Goal: Transaction & Acquisition: Purchase product/service

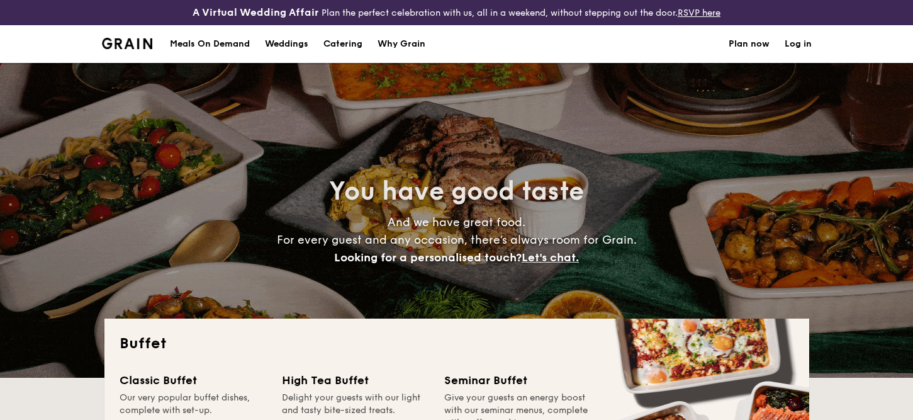
select select
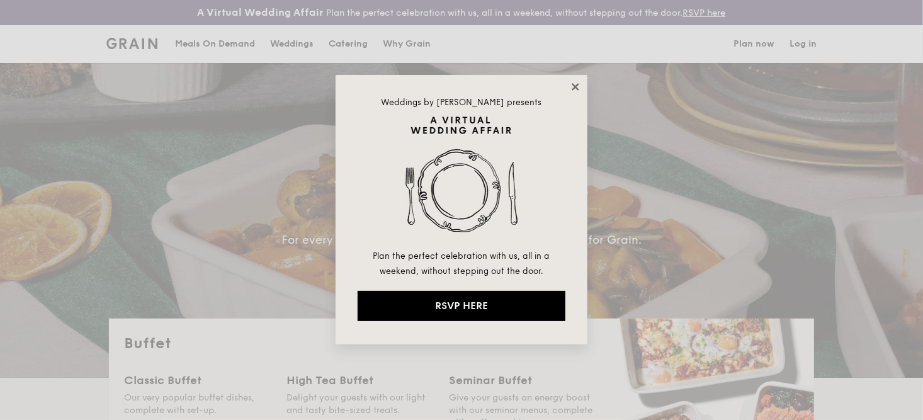
click at [577, 84] on icon at bounding box center [575, 86] width 7 height 7
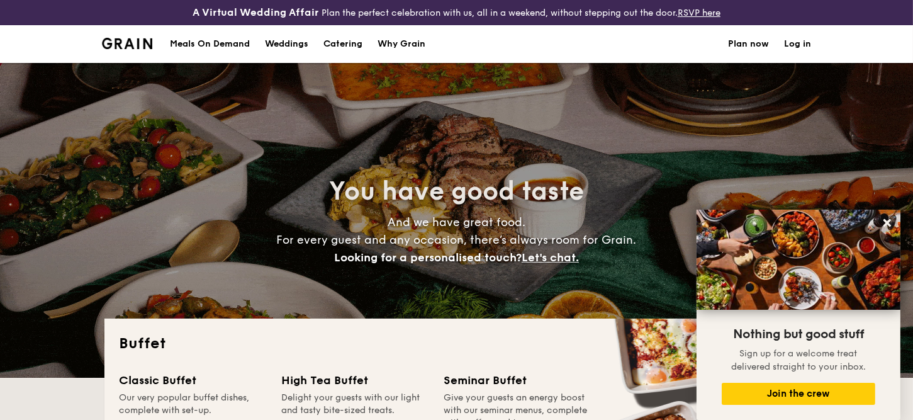
click at [225, 42] on div "Meals On Demand" at bounding box center [210, 44] width 80 height 38
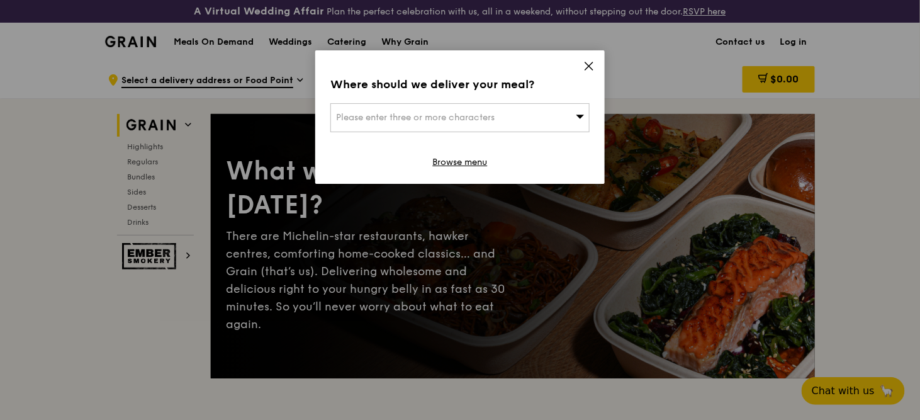
click at [514, 123] on div "Please enter three or more characters" at bounding box center [460, 117] width 259 height 29
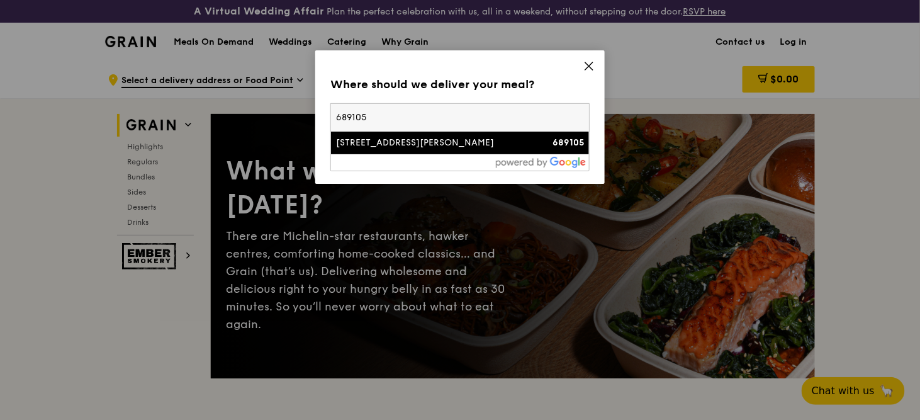
type input "689105"
click at [466, 133] on li "44 Choa Chu Kang Street 64 689105" at bounding box center [460, 143] width 258 height 23
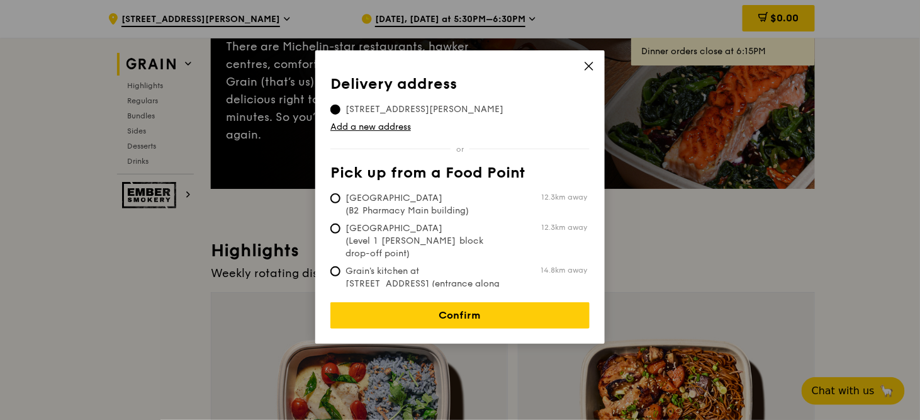
scroll to position [315, 0]
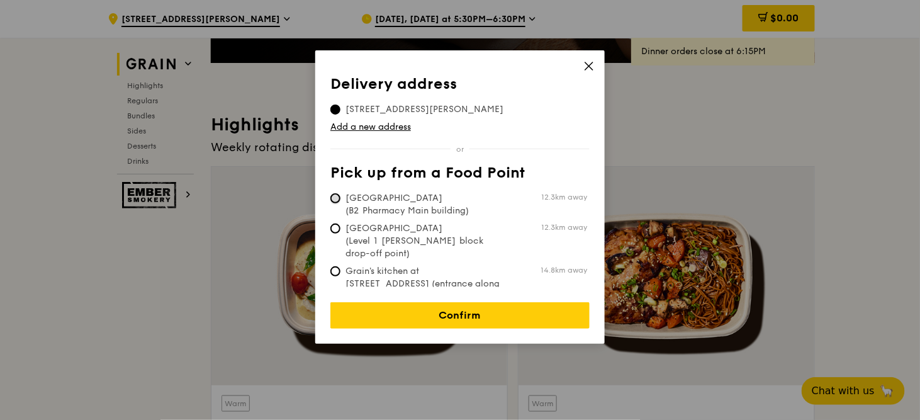
click at [335, 200] on input "Tan Tock Seng Hospital (B2 Pharmacy Main building) 12.3km away" at bounding box center [336, 198] width 10 height 10
radio input "true"
click at [333, 104] on span "44 Choa Chu Kang Street 64, 689105" at bounding box center [425, 109] width 188 height 13
click at [333, 105] on input "44 Choa Chu Kang Street 64, 689105" at bounding box center [336, 110] width 10 height 10
radio input "true"
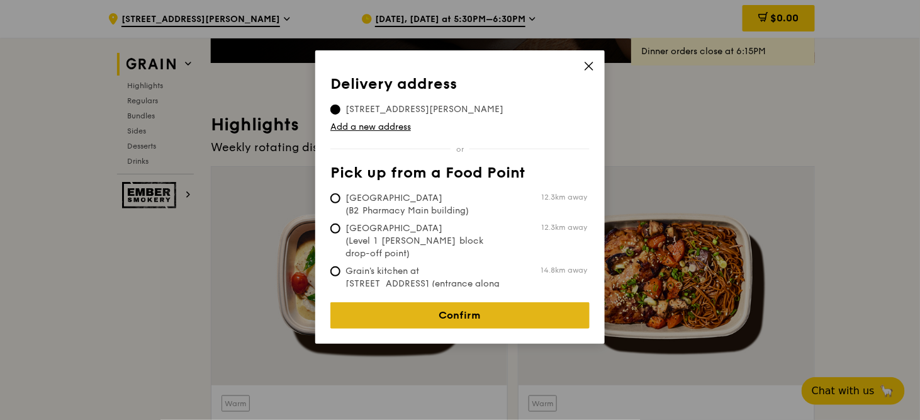
click at [502, 307] on link "Confirm" at bounding box center [460, 315] width 259 height 26
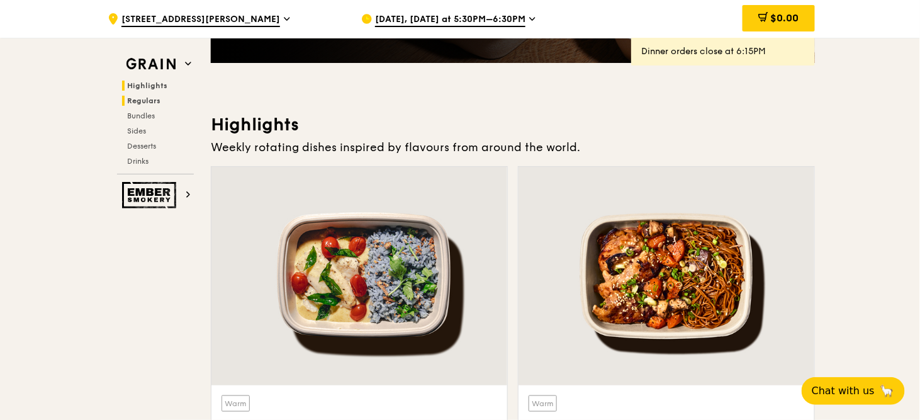
click at [144, 102] on span "Regulars" at bounding box center [143, 100] width 33 height 9
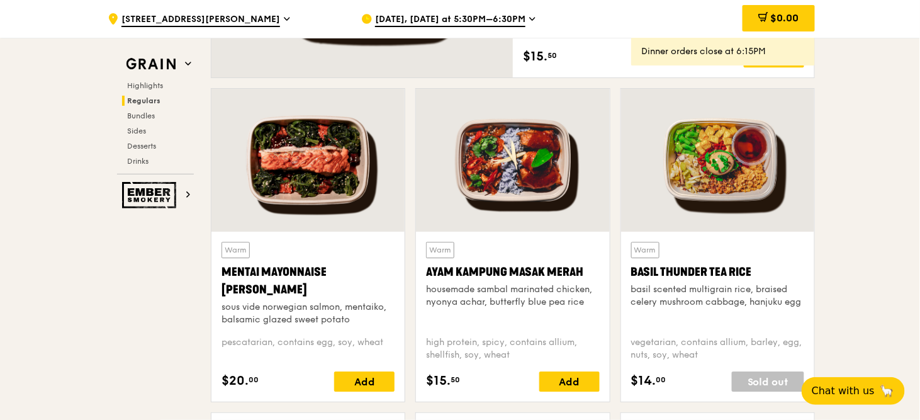
scroll to position [1088, 0]
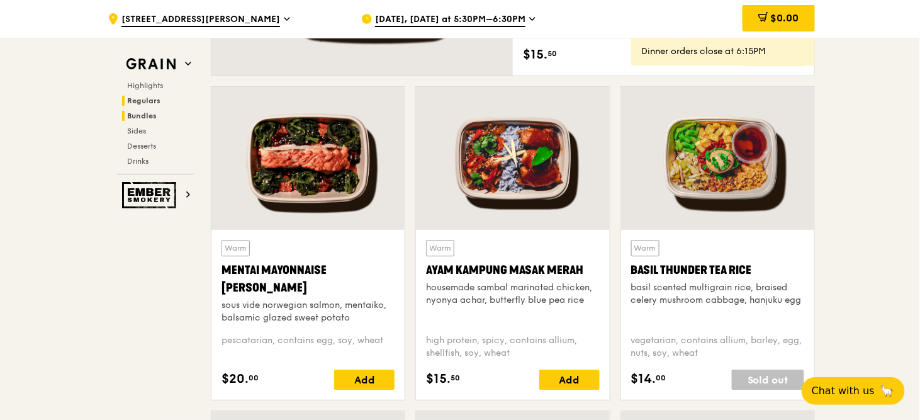
click at [145, 116] on span "Bundles" at bounding box center [142, 115] width 30 height 9
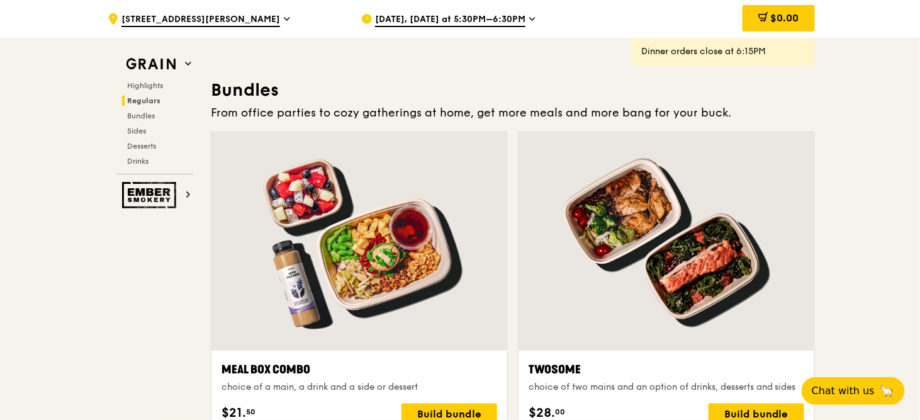
scroll to position [1821, 0]
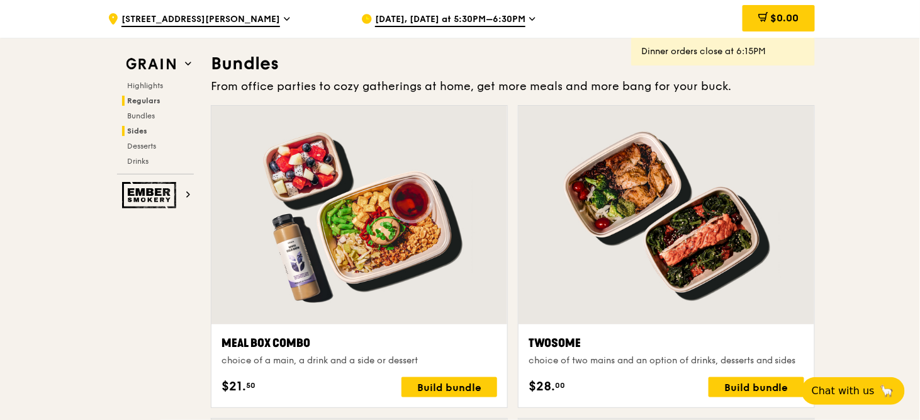
click at [145, 132] on span "Sides" at bounding box center [137, 131] width 20 height 9
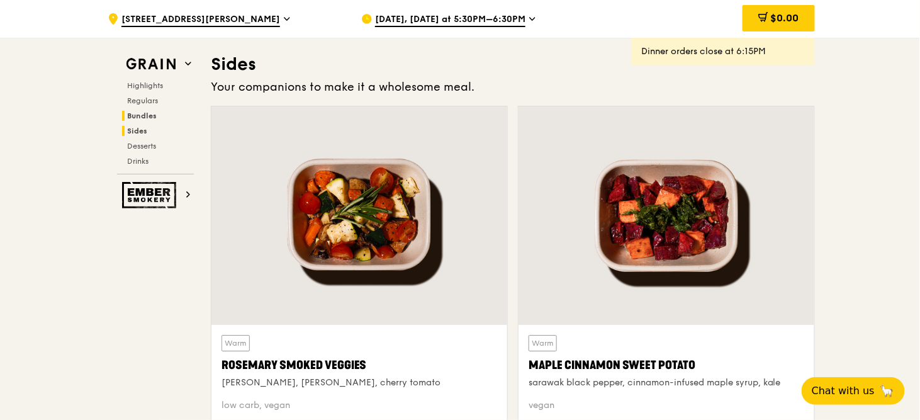
scroll to position [2812, 0]
click at [145, 142] on span "Desserts" at bounding box center [143, 146] width 32 height 9
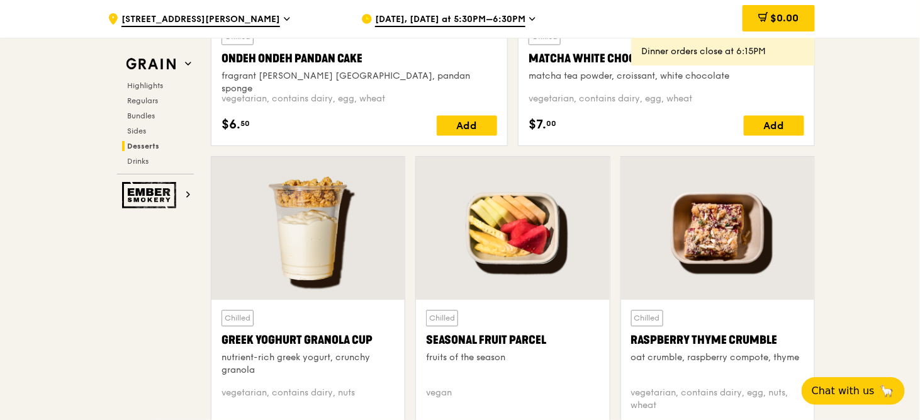
scroll to position [4037, 0]
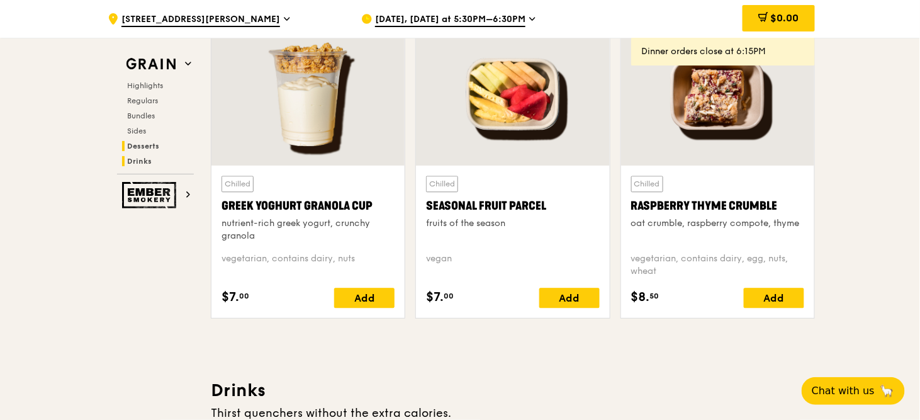
click at [132, 161] on span "Drinks" at bounding box center [139, 161] width 25 height 9
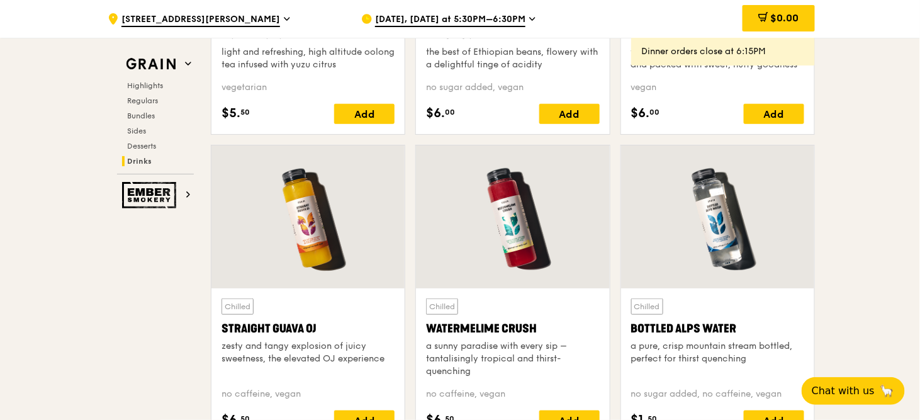
scroll to position [5055, 0]
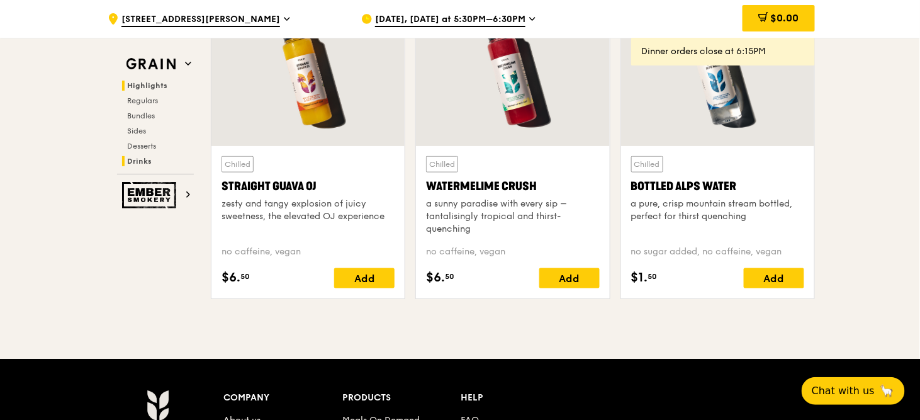
click at [155, 82] on span "Highlights" at bounding box center [147, 85] width 40 height 9
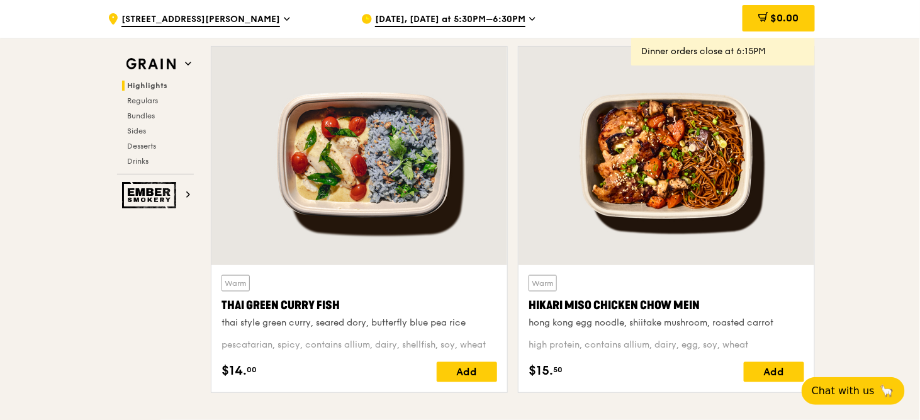
scroll to position [504, 0]
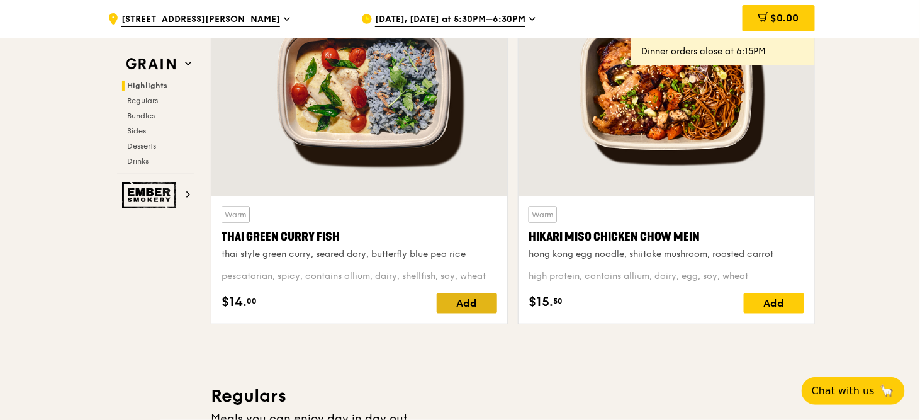
click at [473, 298] on div "Add" at bounding box center [467, 303] width 60 height 20
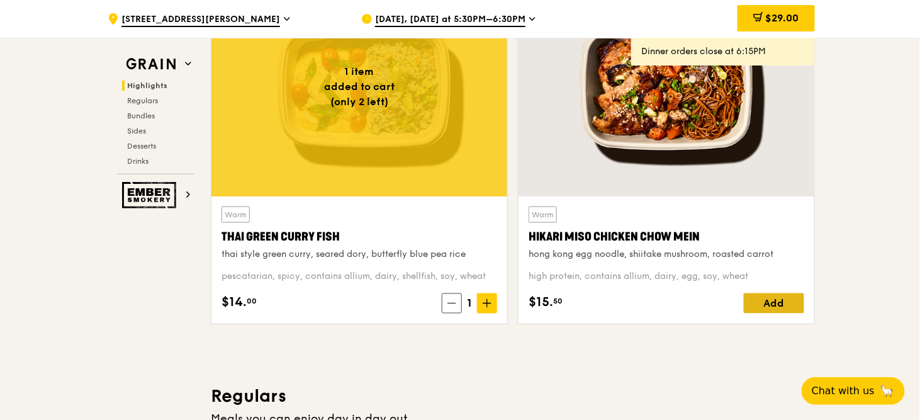
click at [772, 299] on div "Add" at bounding box center [774, 303] width 60 height 20
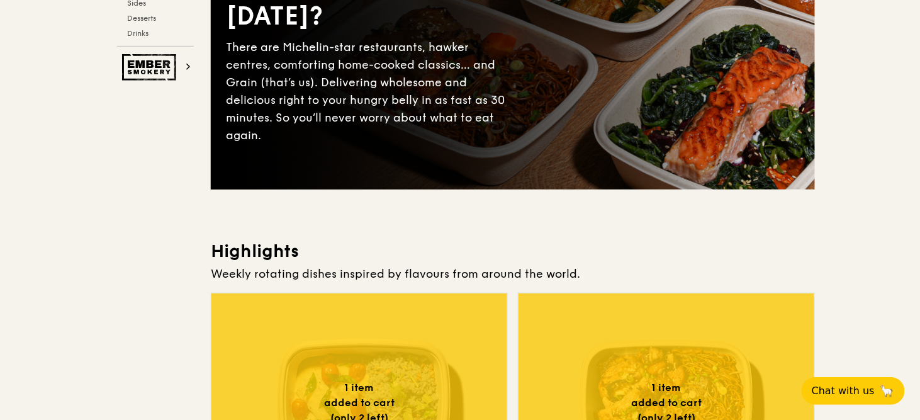
scroll to position [0, 0]
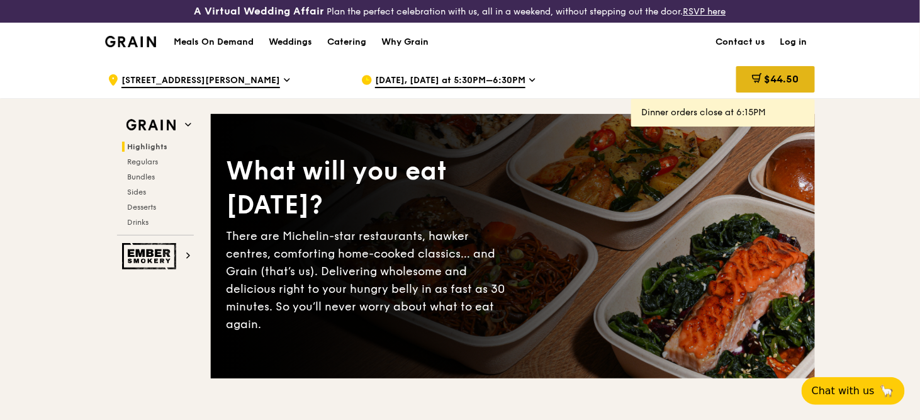
click at [777, 76] on span "$44.50" at bounding box center [782, 79] width 35 height 12
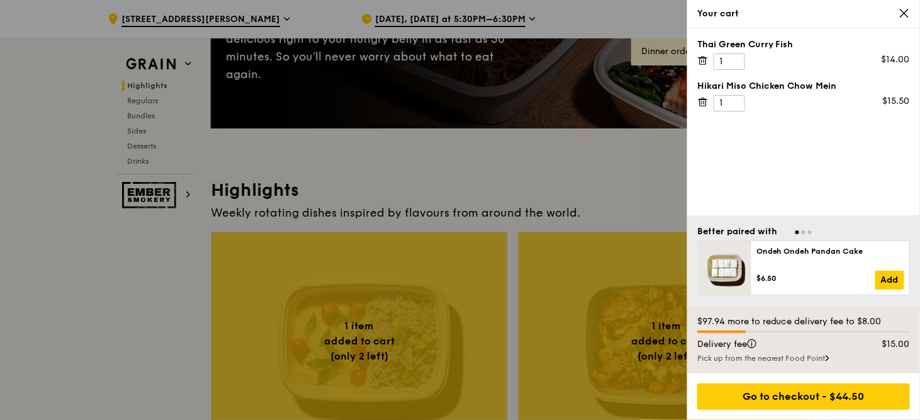
scroll to position [252, 0]
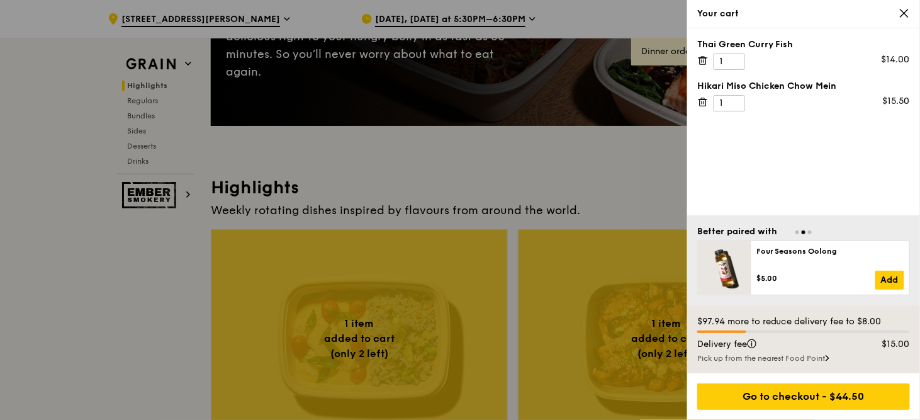
click at [911, 16] on div "Your cart" at bounding box center [803, 14] width 233 height 28
click at [903, 15] on icon at bounding box center [904, 13] width 11 height 11
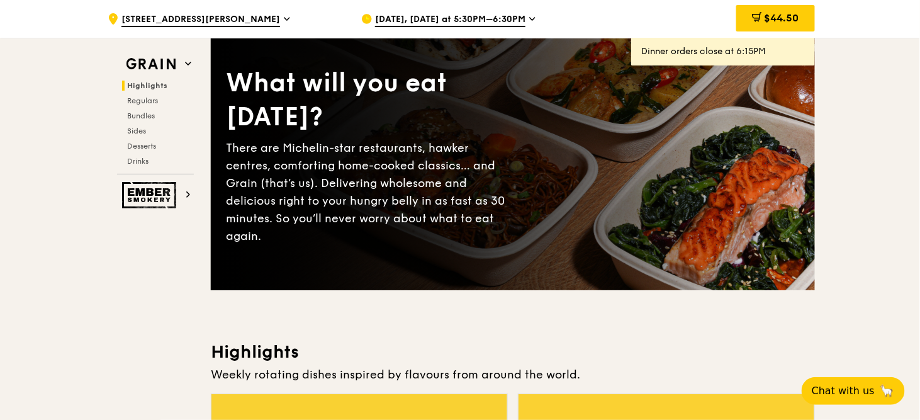
scroll to position [0, 0]
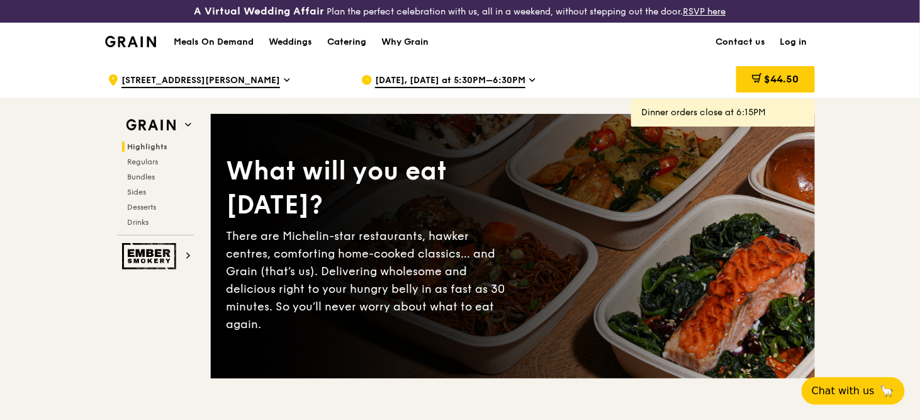
click at [370, 39] on link "Catering" at bounding box center [347, 42] width 54 height 38
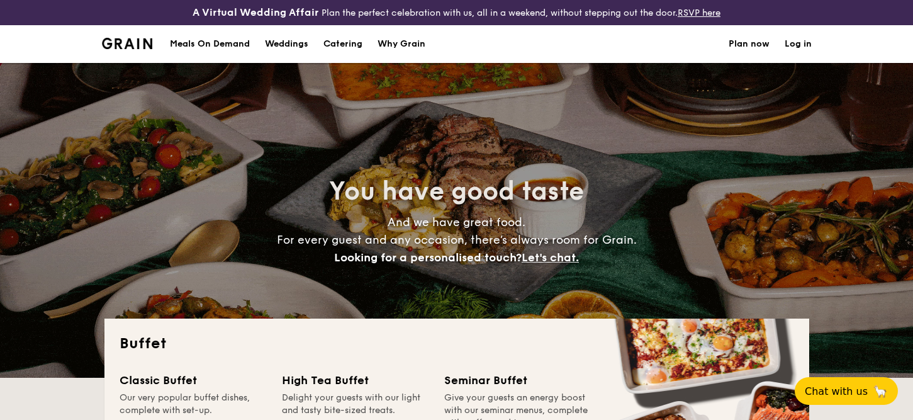
select select
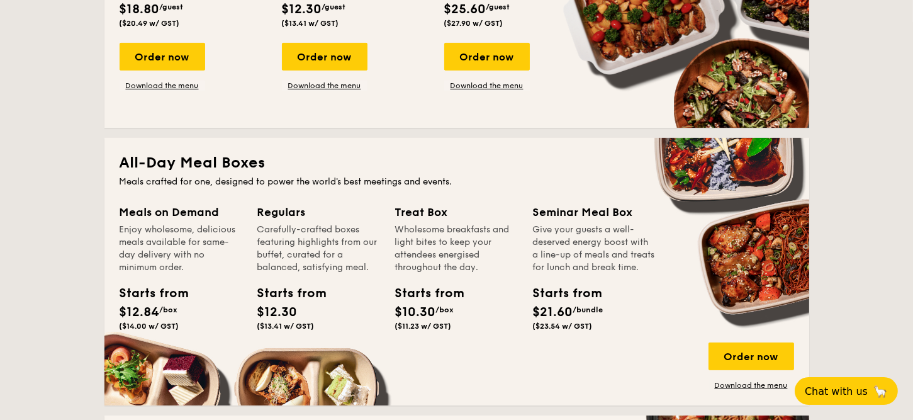
scroll to position [504, 0]
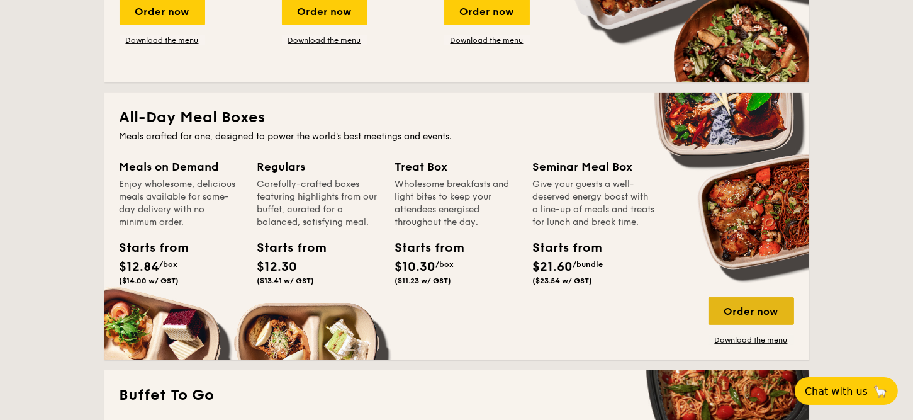
click at [741, 305] on div "Order now" at bounding box center [752, 311] width 86 height 28
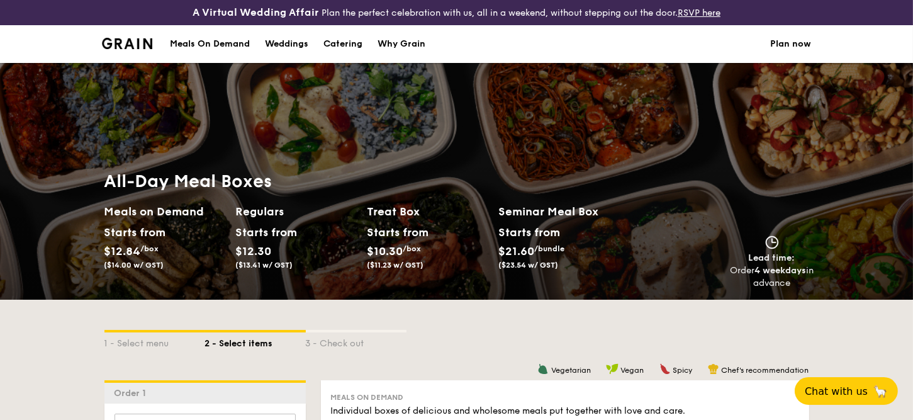
click at [343, 44] on div "Catering" at bounding box center [343, 44] width 39 height 38
select select
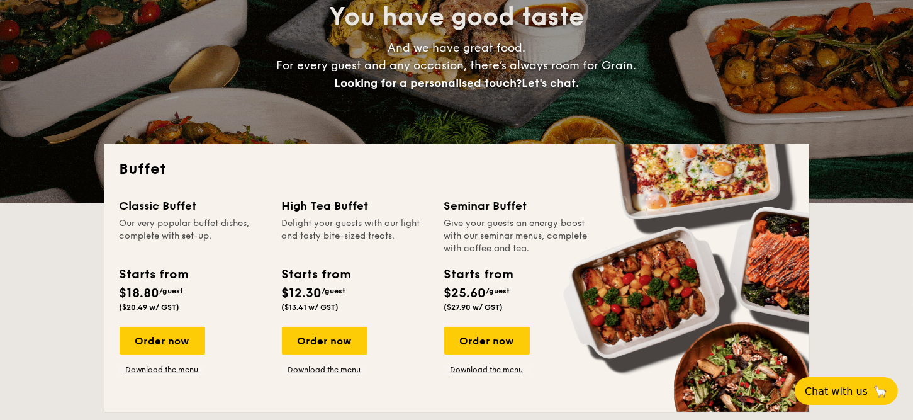
scroll to position [315, 0]
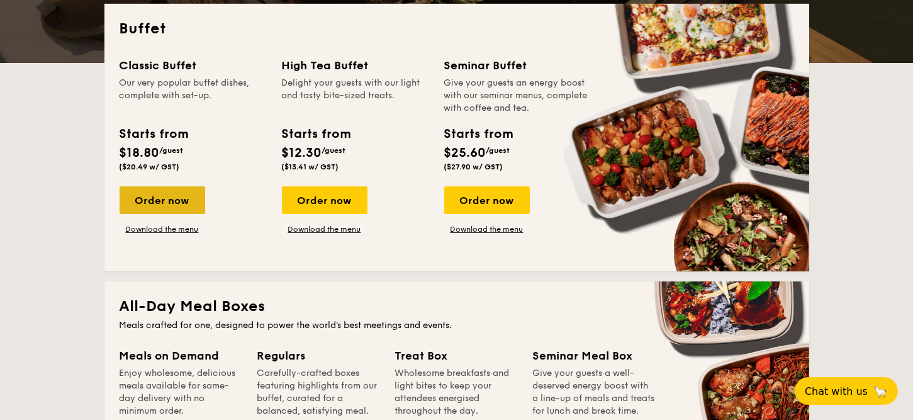
click at [176, 195] on div "Order now" at bounding box center [163, 200] width 86 height 28
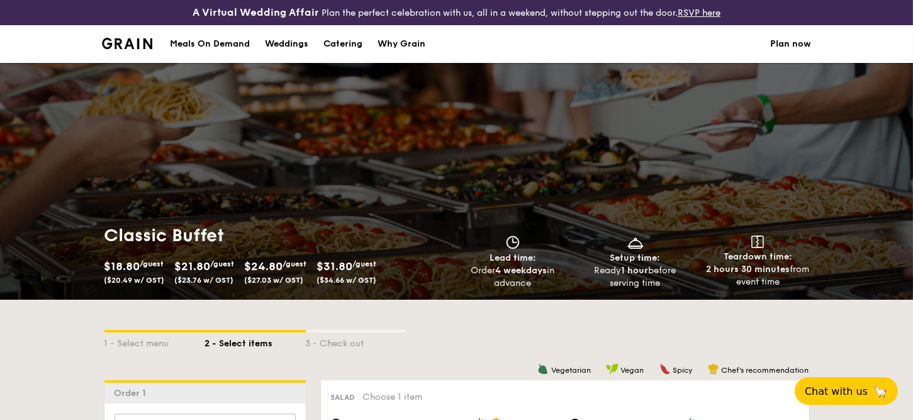
scroll to position [315, 0]
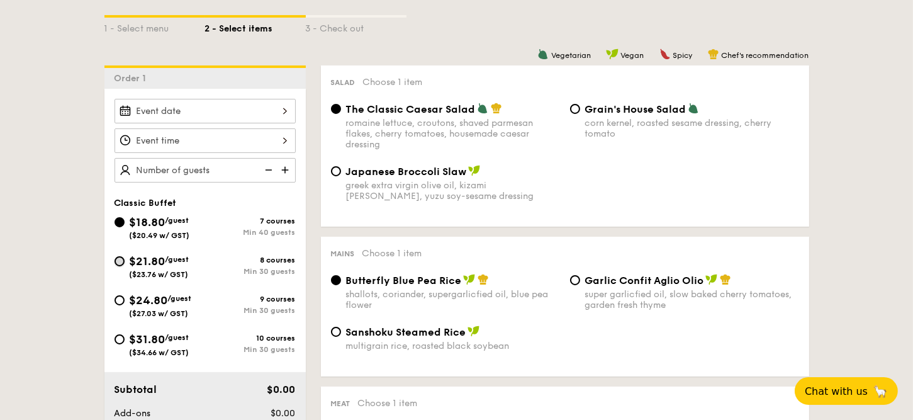
click at [115, 261] on input "$21.80 /guest ($23.76 w/ GST) 8 courses Min 30 guests" at bounding box center [120, 261] width 10 height 10
radio input "true"
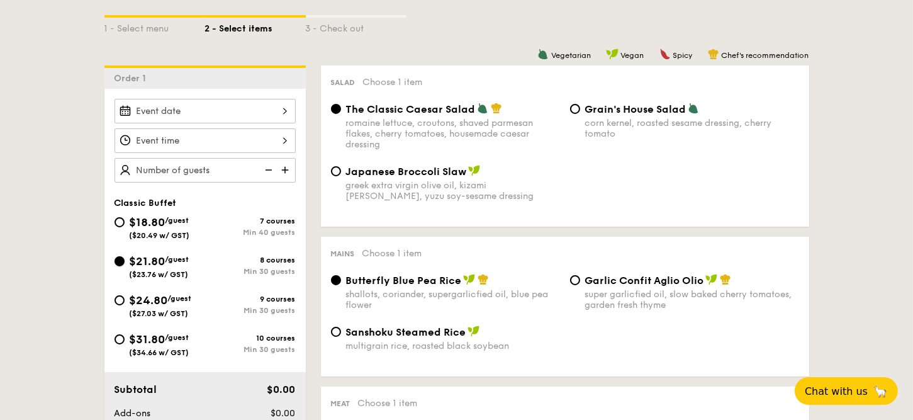
radio input "true"
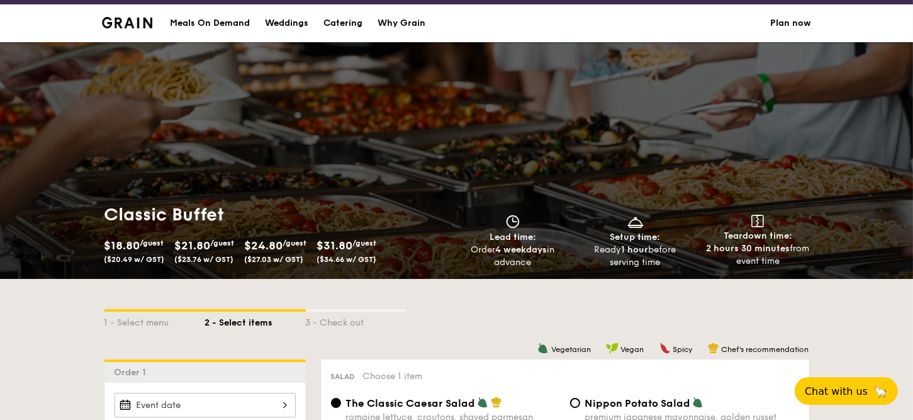
scroll to position [0, 0]
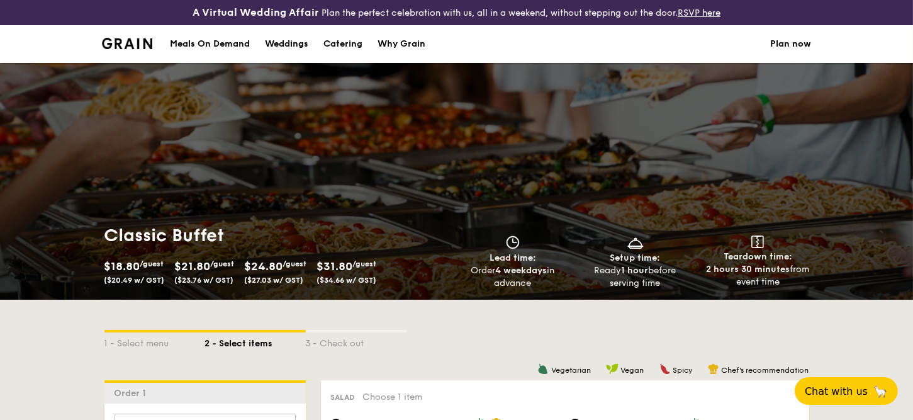
click at [133, 43] on img at bounding box center [127, 43] width 51 height 11
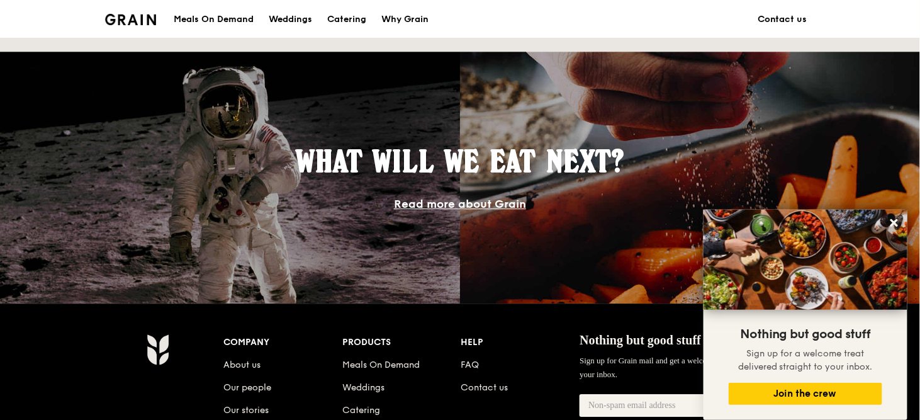
scroll to position [1133, 0]
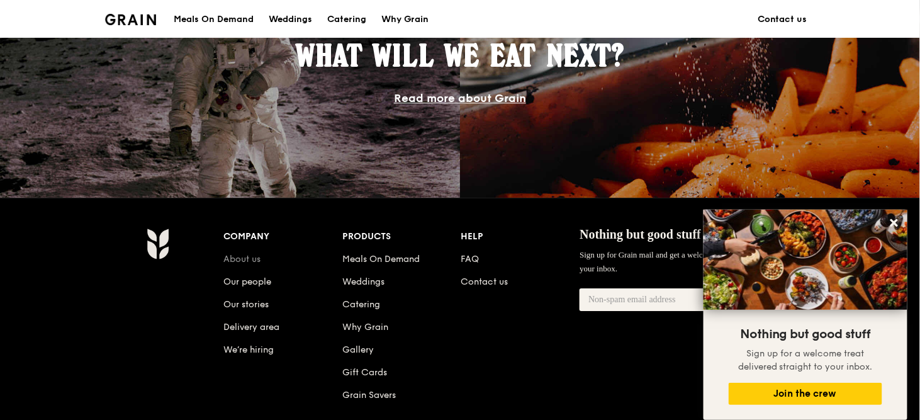
click at [244, 260] on link "About us" at bounding box center [241, 259] width 37 height 11
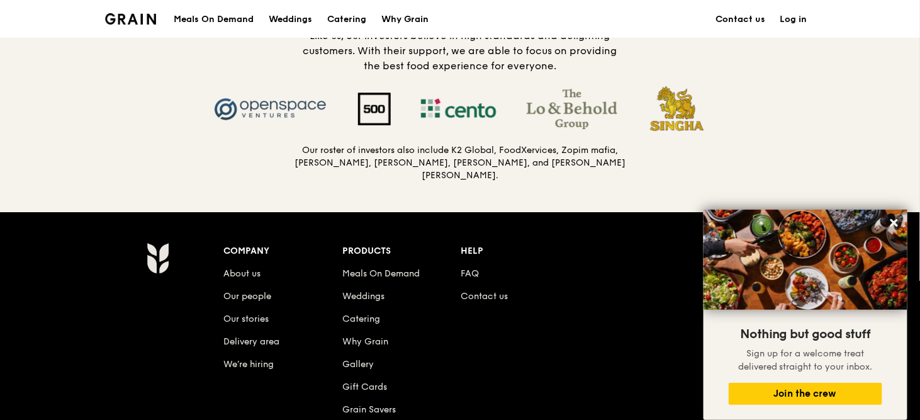
scroll to position [1322, 0]
